Goal: Task Accomplishment & Management: Manage account settings

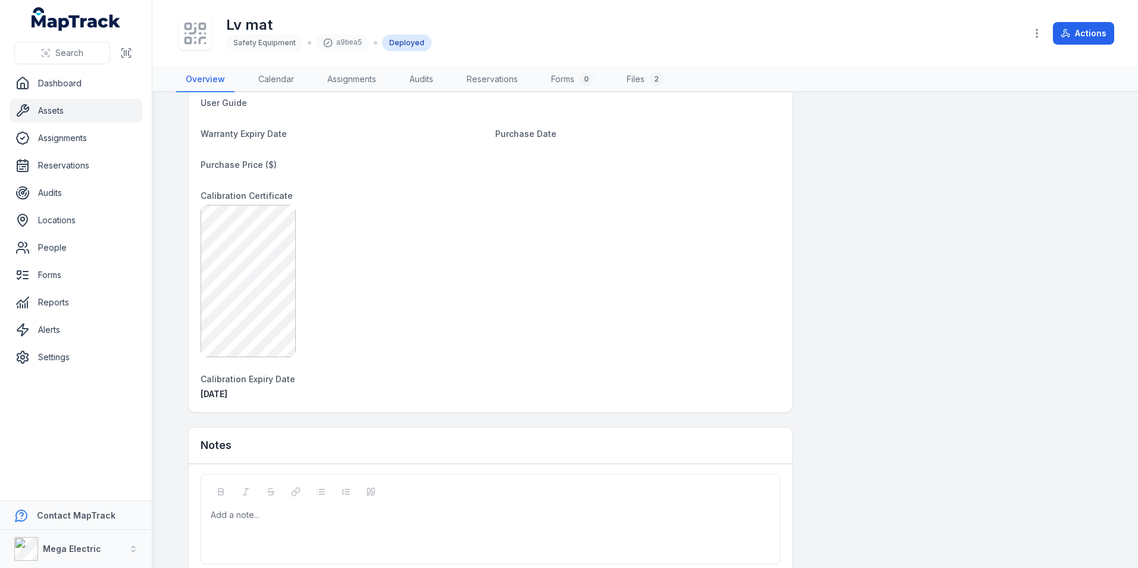
scroll to position [714, 0]
click at [245, 389] on div "[DATE]" at bounding box center [343, 389] width 285 height 12
click at [223, 390] on span "[DATE]" at bounding box center [214, 389] width 27 height 10
click at [489, 349] on div at bounding box center [491, 276] width 580 height 152
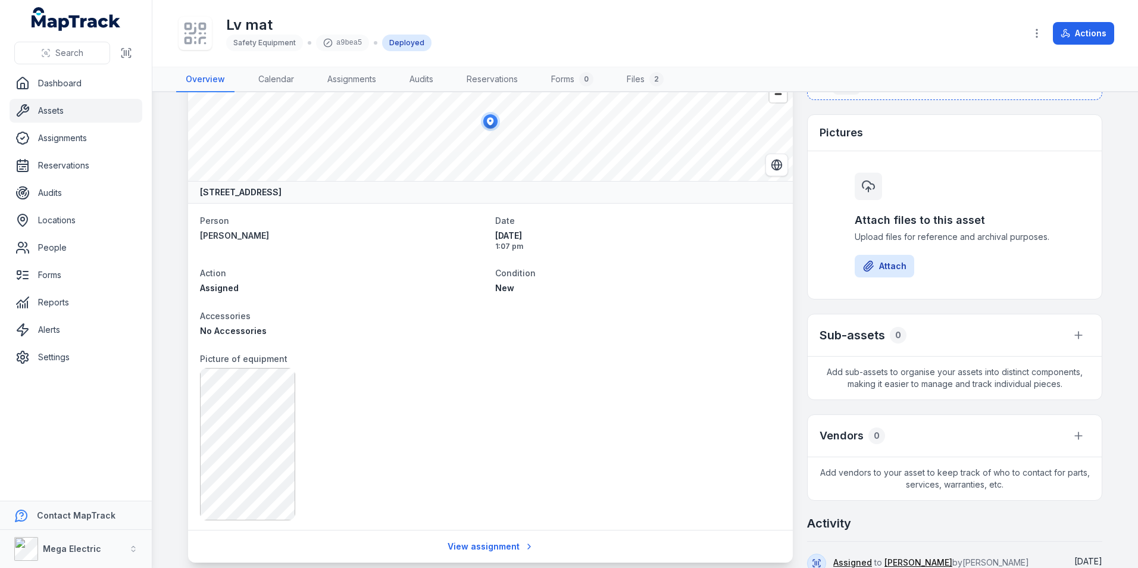
scroll to position [0, 0]
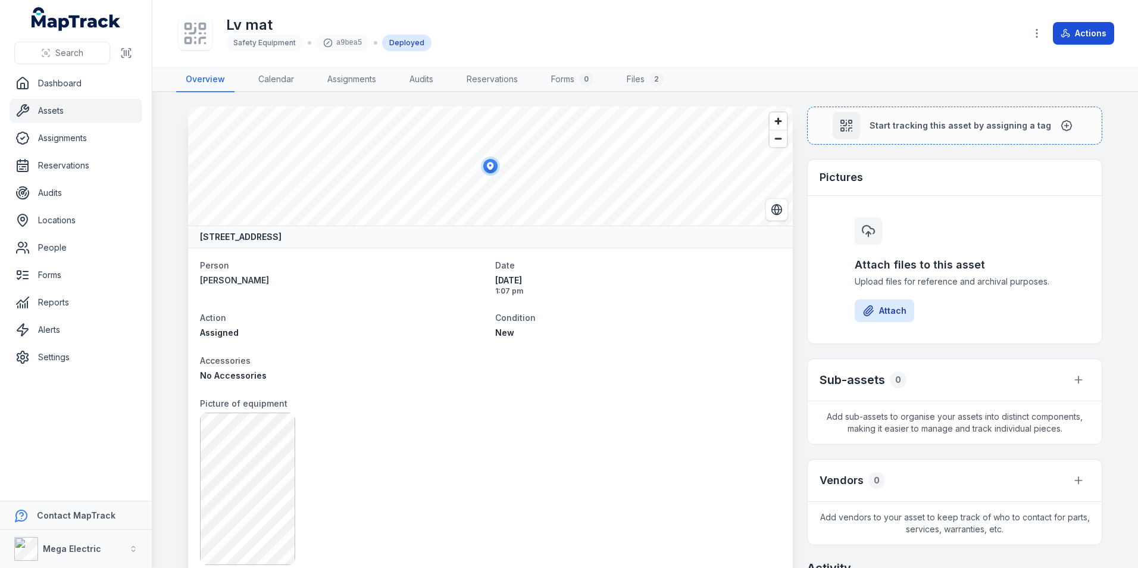
click at [1079, 30] on button "Actions" at bounding box center [1083, 33] width 61 height 23
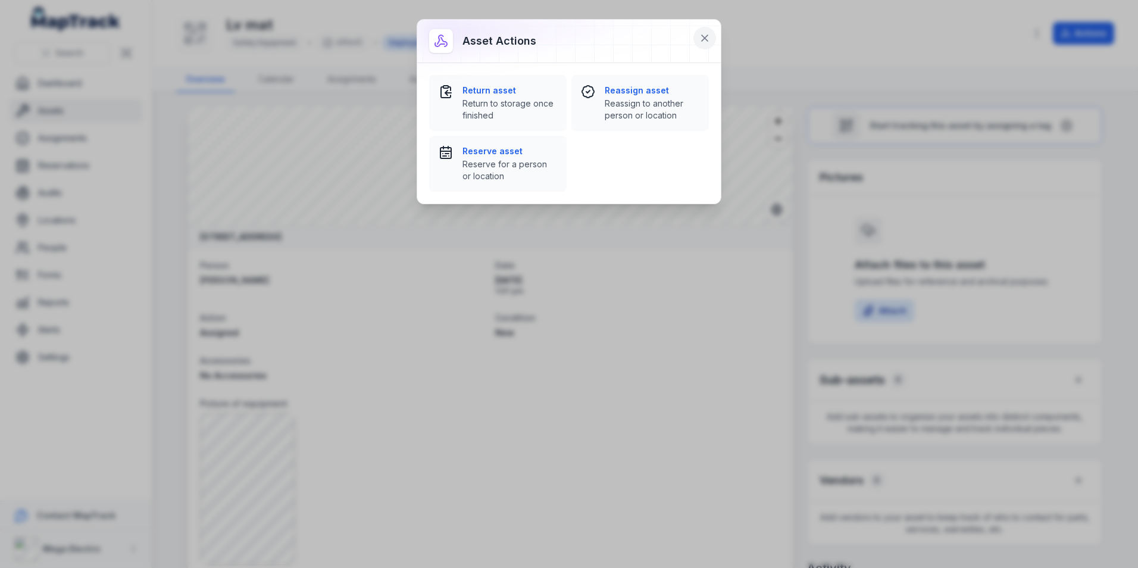
click at [697, 37] on button at bounding box center [704, 38] width 23 height 23
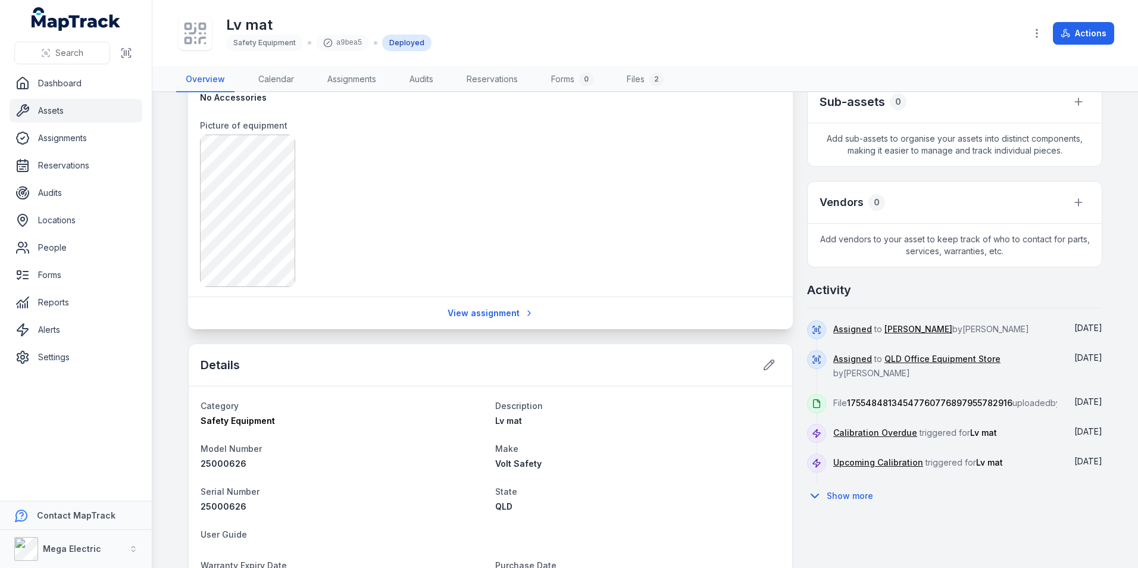
scroll to position [357, 0]
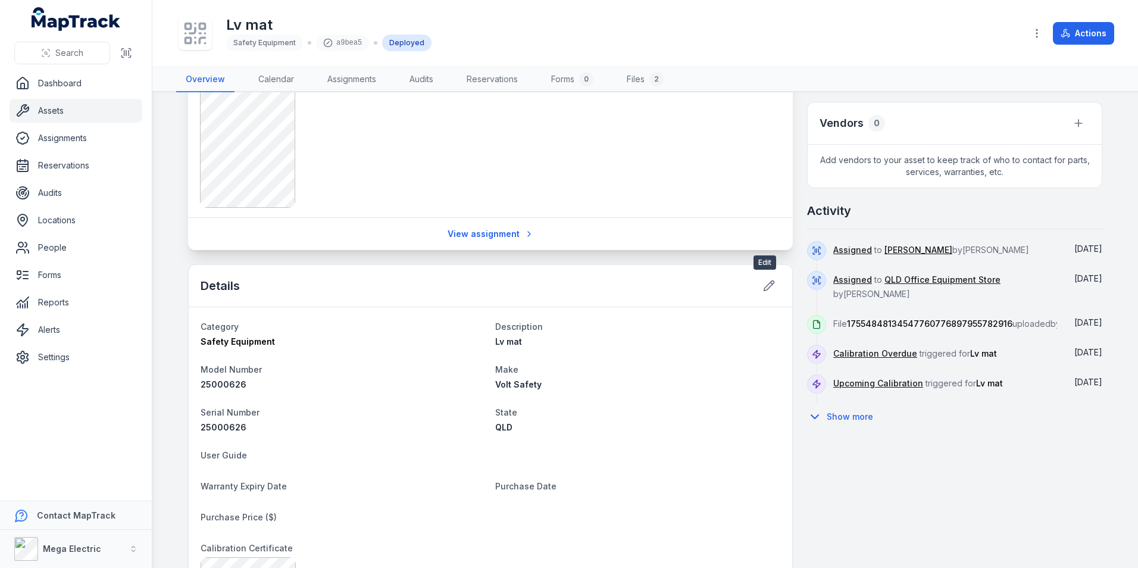
click at [775, 291] on div at bounding box center [769, 285] width 23 height 23
click at [768, 289] on icon at bounding box center [769, 286] width 12 height 12
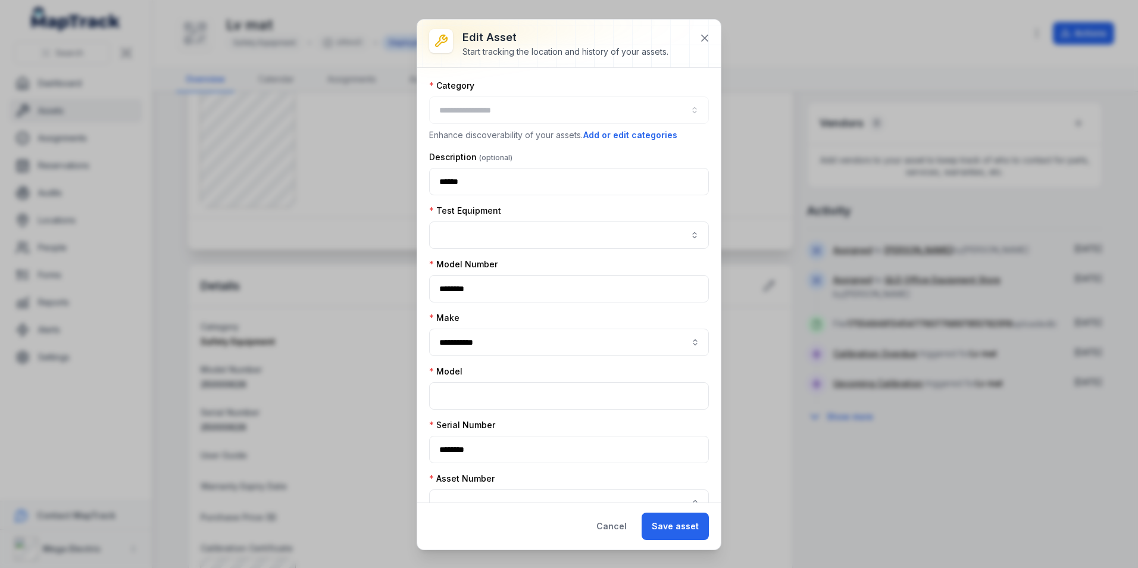
type input "**********"
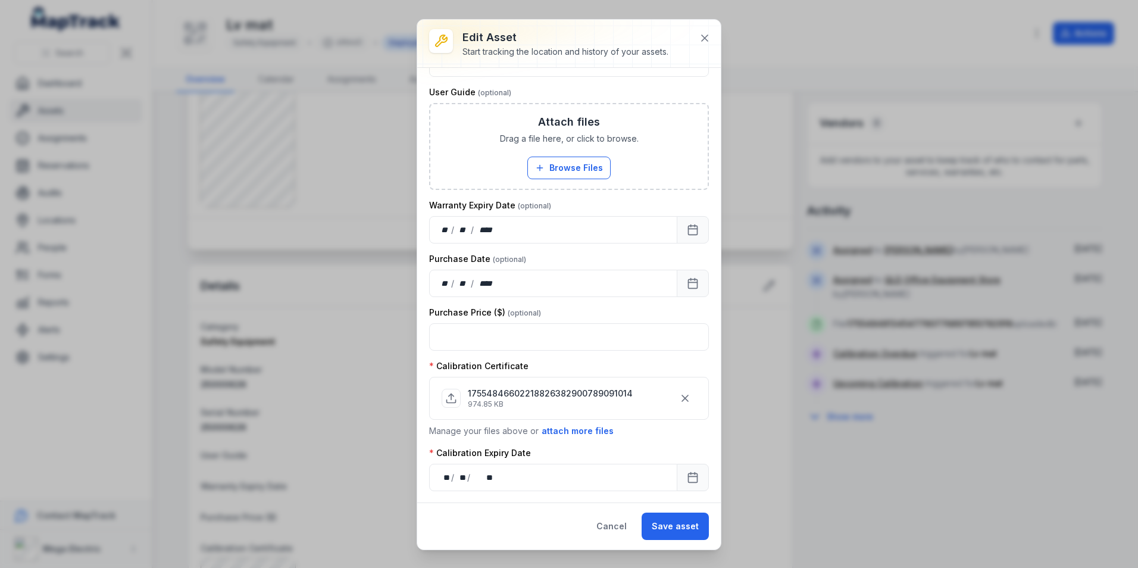
scroll to position [333, 0]
click at [484, 478] on div "**** **" at bounding box center [482, 477] width 22 height 12
click at [689, 529] on button "Save asset" at bounding box center [674, 525] width 67 height 27
